Goal: Check status: Check status

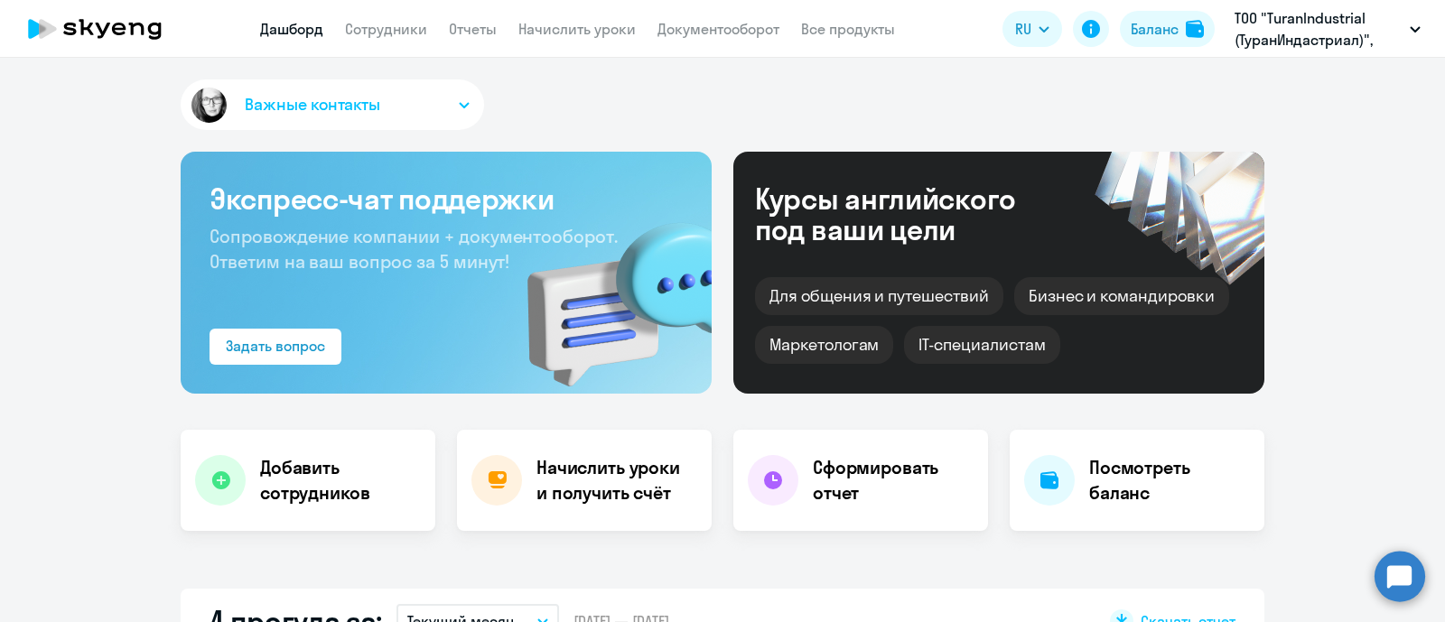
select select "30"
click at [754, 29] on link "Документооборот" at bounding box center [718, 29] width 122 height 18
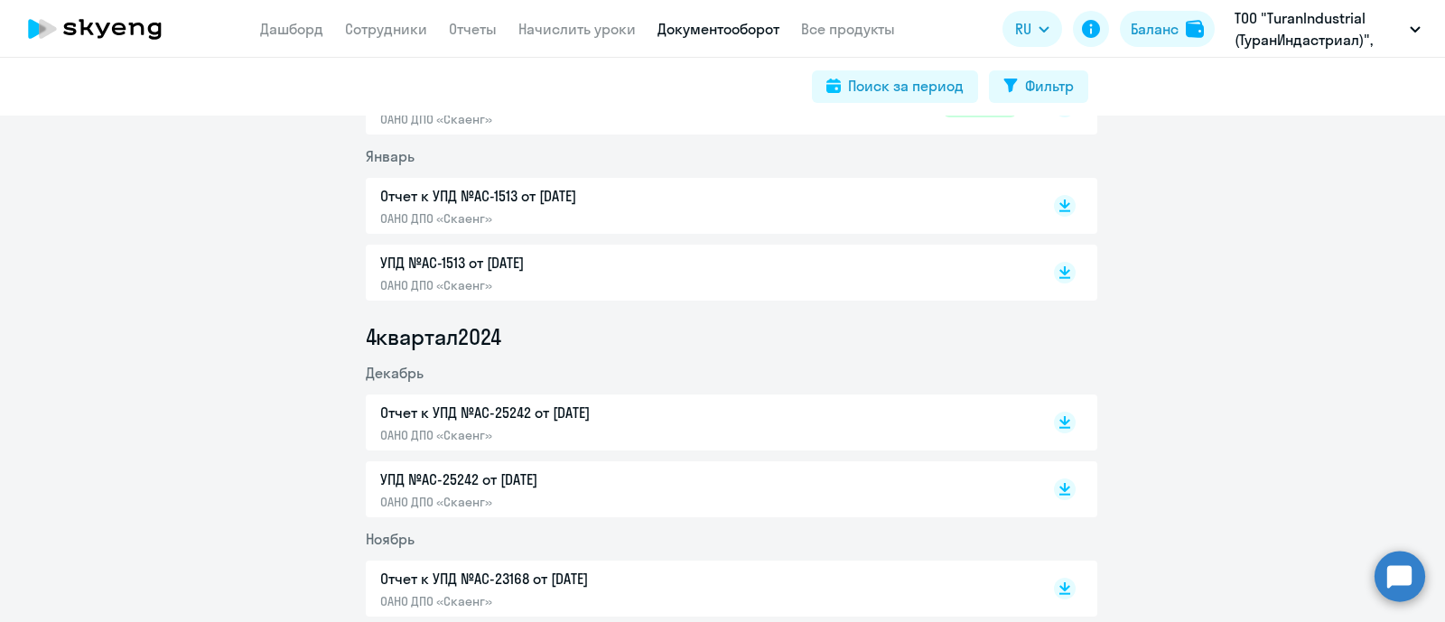
scroll to position [1579, 0]
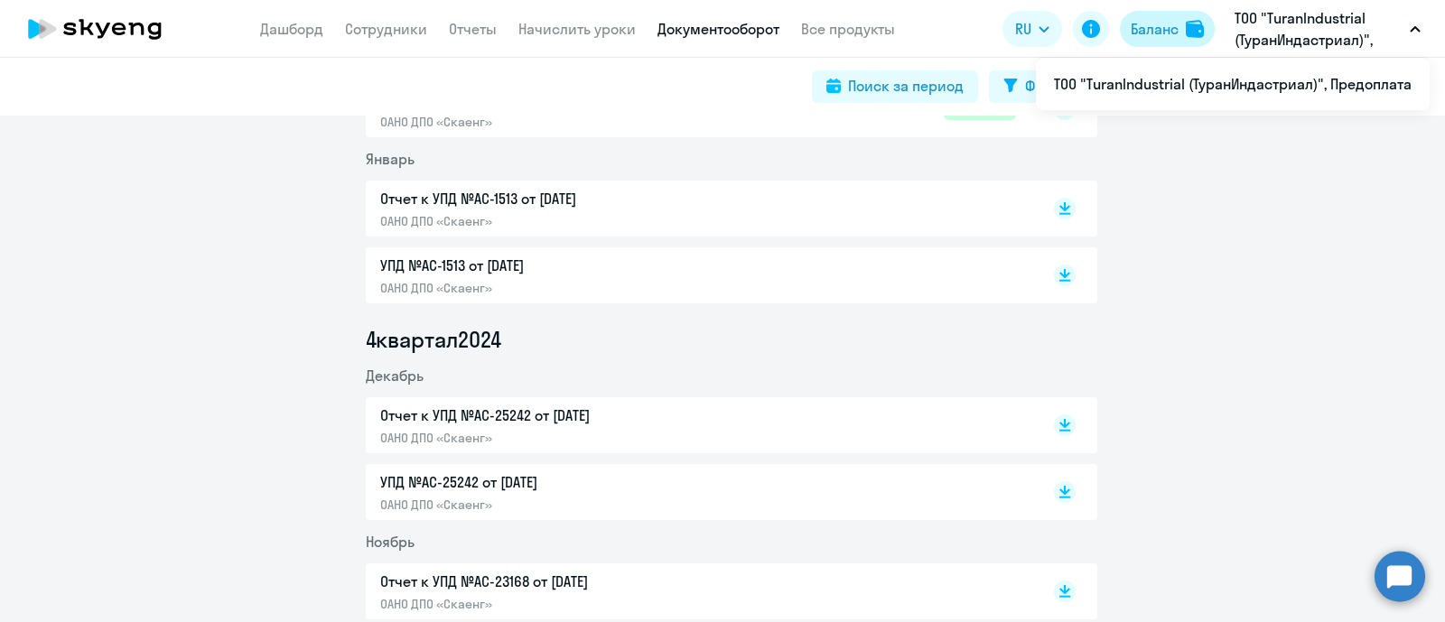
click at [1153, 43] on button "Баланс" at bounding box center [1167, 29] width 95 height 36
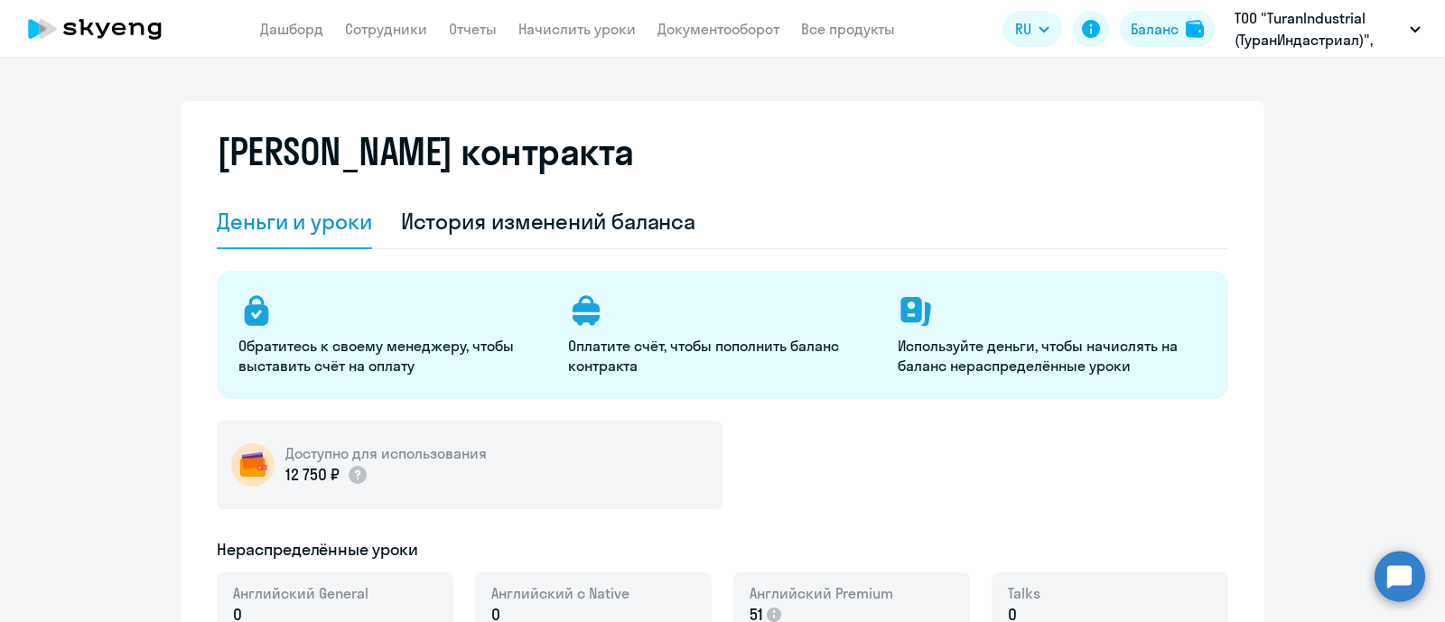
select select "english_adult_not_native_speaker_premium"
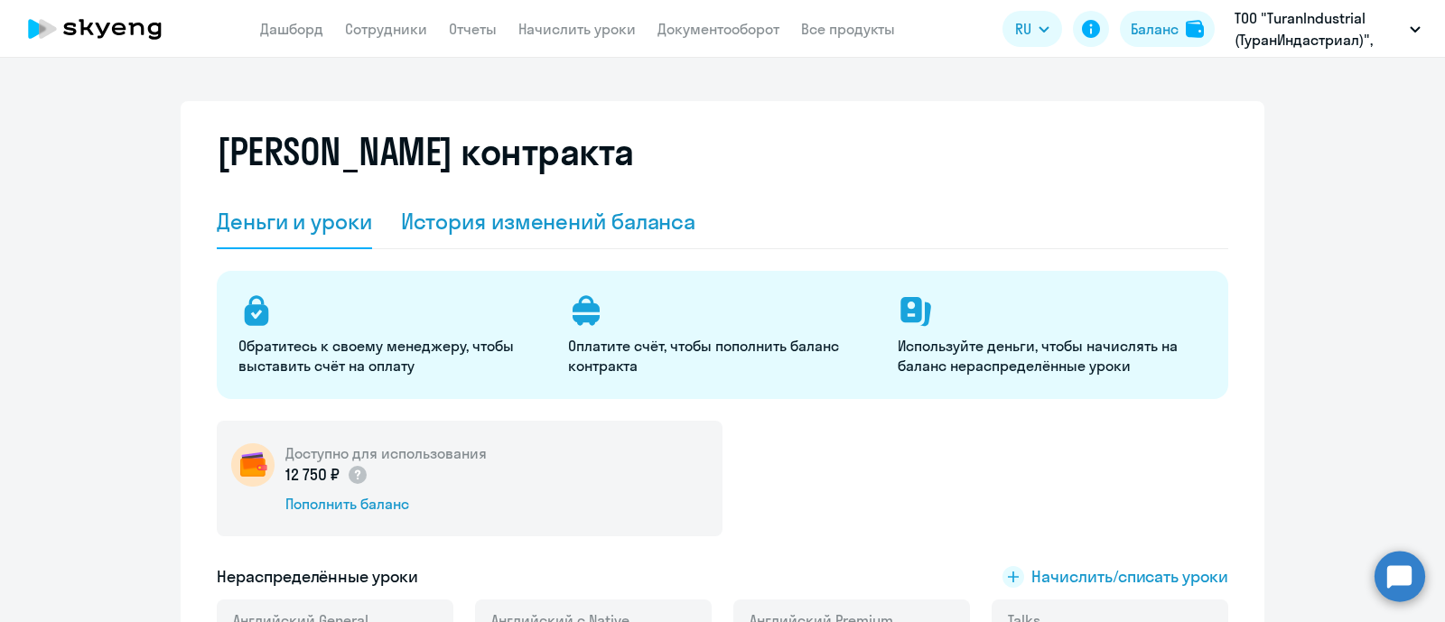
click at [629, 226] on div "История изменений баланса" at bounding box center [548, 221] width 295 height 29
